Goal: Check status: Check status

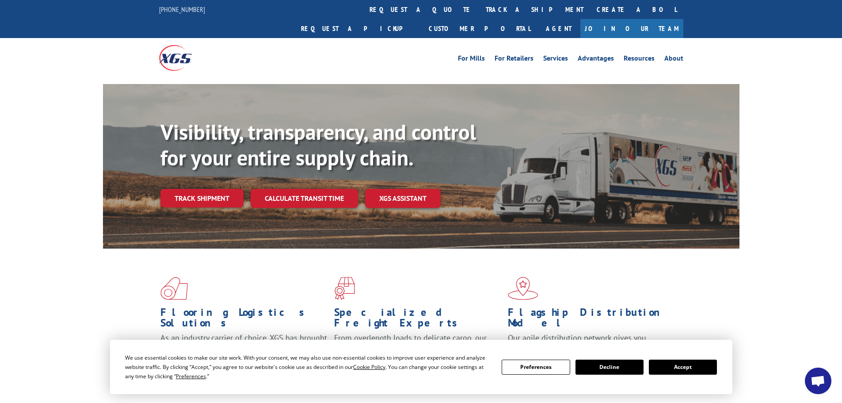
scroll to position [3493, 0]
click at [479, 10] on link "track a shipment" at bounding box center [534, 9] width 111 height 19
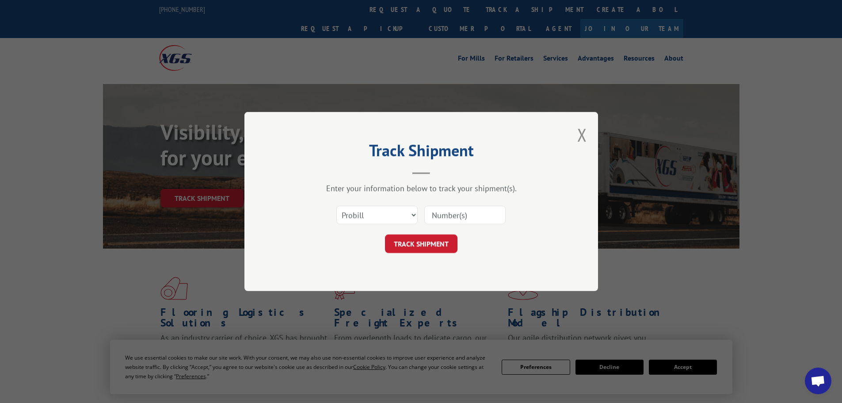
click at [454, 212] on input at bounding box center [465, 215] width 81 height 19
paste input "530901044"
type input "530901044"
click at [410, 219] on select "Select category... Probill BOL PO" at bounding box center [377, 215] width 81 height 19
select select "bol"
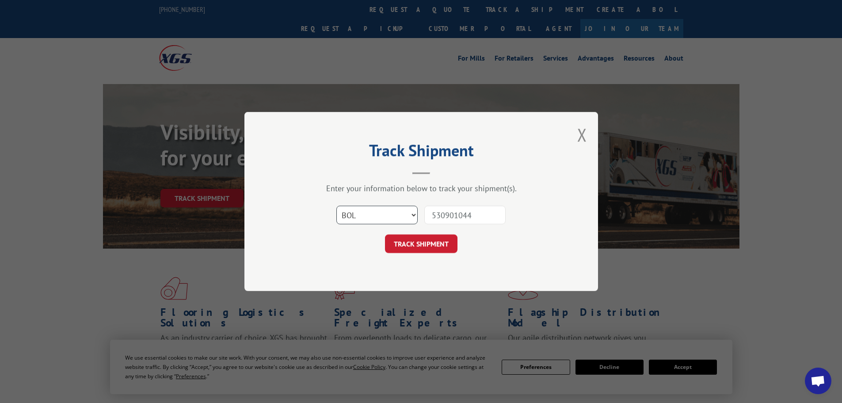
click at [337, 206] on select "Select category... Probill BOL PO" at bounding box center [377, 215] width 81 height 19
click at [430, 245] on button "TRACK SHIPMENT" at bounding box center [421, 243] width 73 height 19
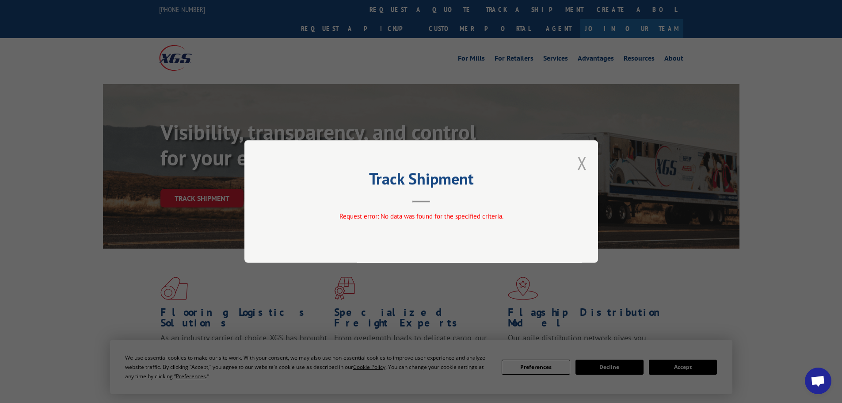
click at [582, 167] on button "Close modal" at bounding box center [583, 162] width 10 height 23
